Goal: Navigation & Orientation: Find specific page/section

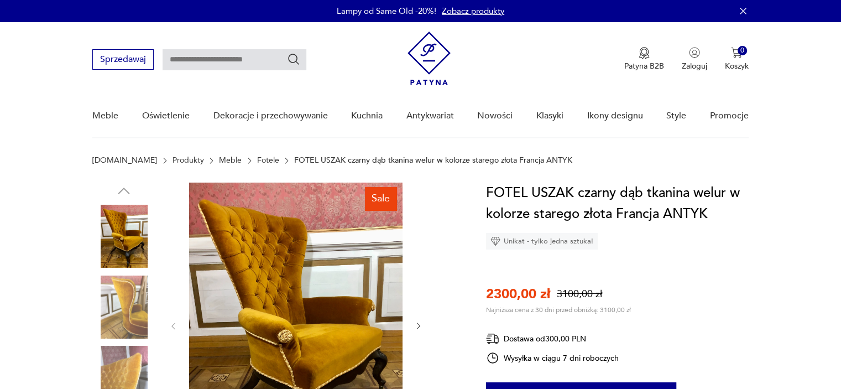
click at [144, 306] on img at bounding box center [123, 306] width 63 height 63
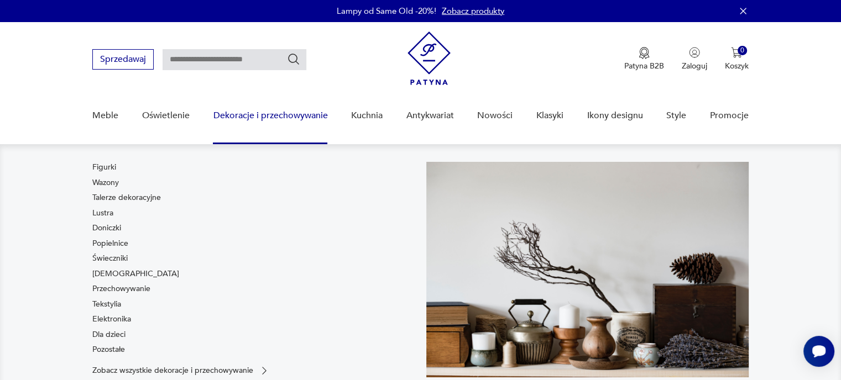
click at [305, 112] on link "Dekoracje i przechowywanie" at bounding box center [270, 116] width 114 height 43
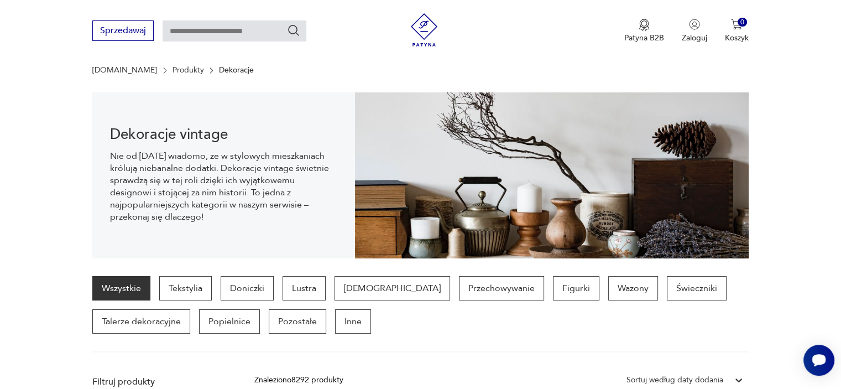
scroll to position [134, 0]
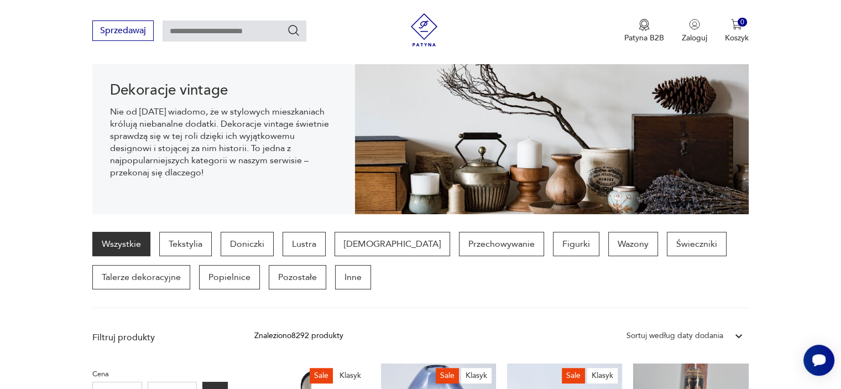
click at [106, 238] on link "Wszystkie" at bounding box center [121, 244] width 58 height 24
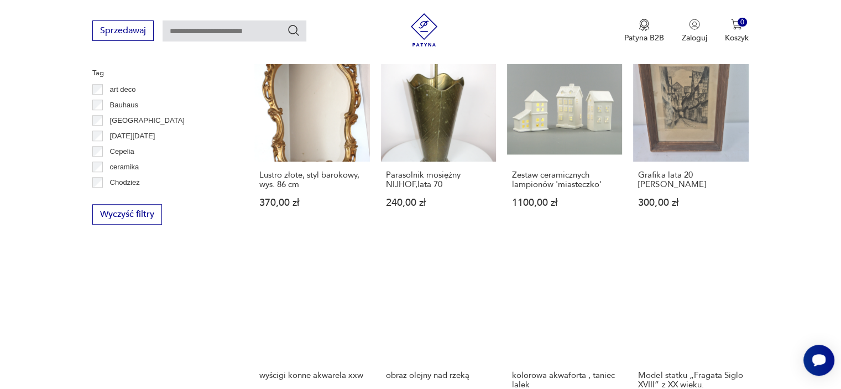
scroll to position [1013, 0]
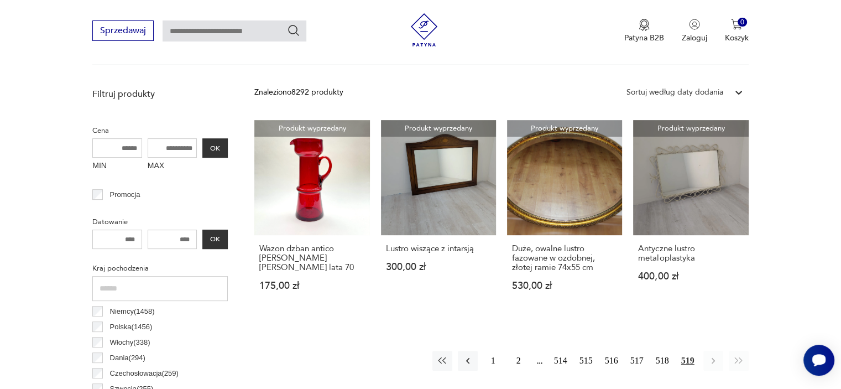
scroll to position [385, 0]
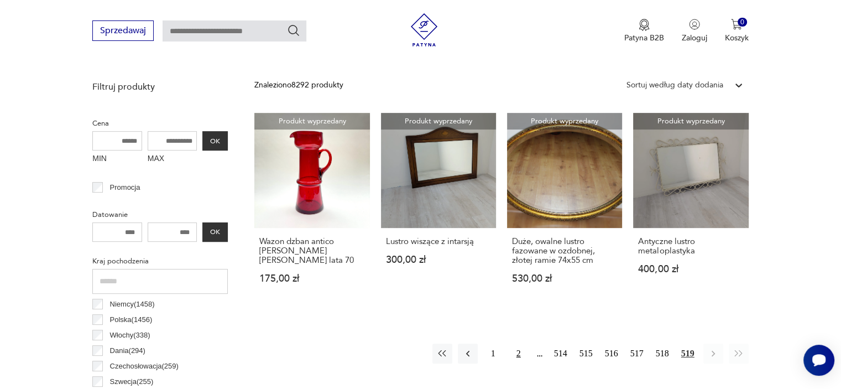
click at [520, 351] on button "2" at bounding box center [519, 353] width 20 height 20
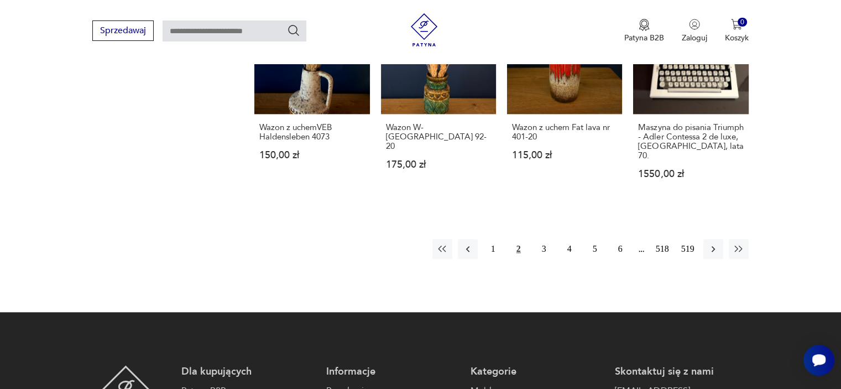
scroll to position [1210, 0]
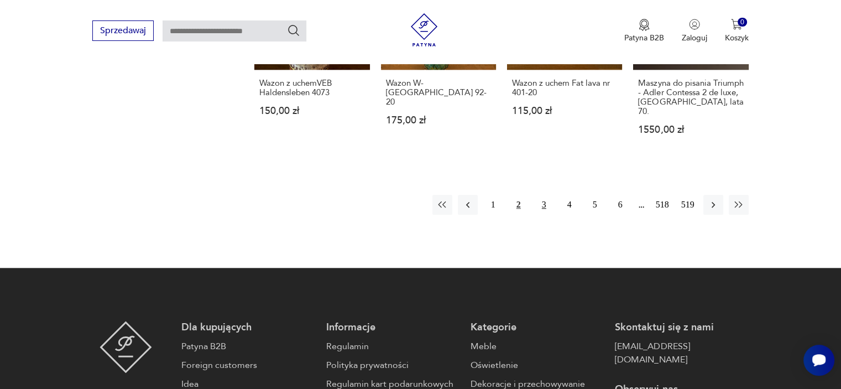
click at [543, 195] on button "3" at bounding box center [544, 205] width 20 height 20
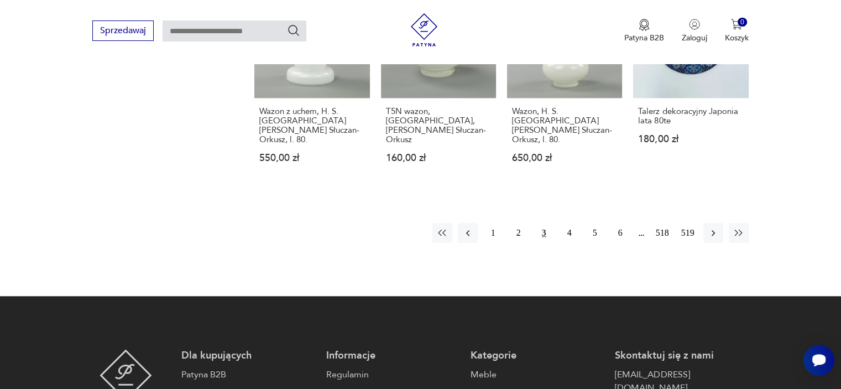
scroll to position [1239, 0]
